Goal: Navigation & Orientation: Find specific page/section

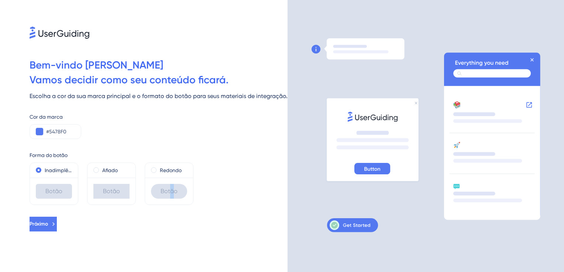
click at [173, 194] on div "Botão" at bounding box center [169, 191] width 36 height 15
drag, startPoint x: 173, startPoint y: 194, endPoint x: 171, endPoint y: 205, distance: 10.4
click at [171, 205] on div "Botão" at bounding box center [169, 191] width 48 height 27
drag, startPoint x: 309, startPoint y: 167, endPoint x: 307, endPoint y: 136, distance: 30.7
click at [309, 166] on div at bounding box center [426, 136] width 277 height 272
